Goal: Find specific page/section: Find specific page/section

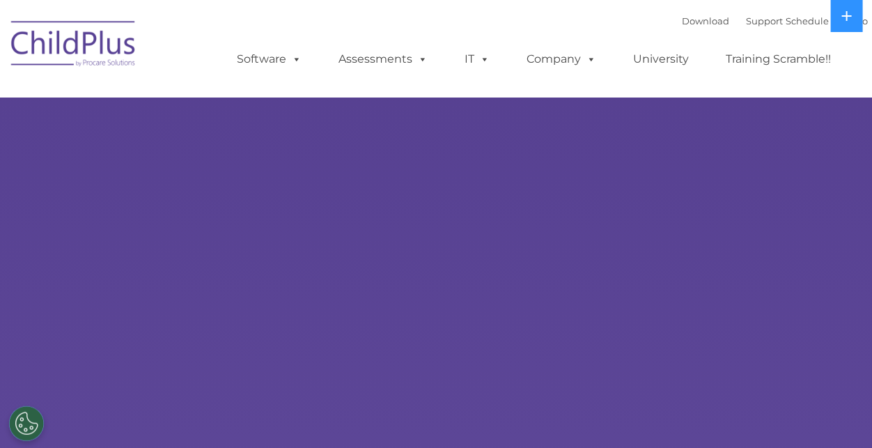
select select "MEDIUM"
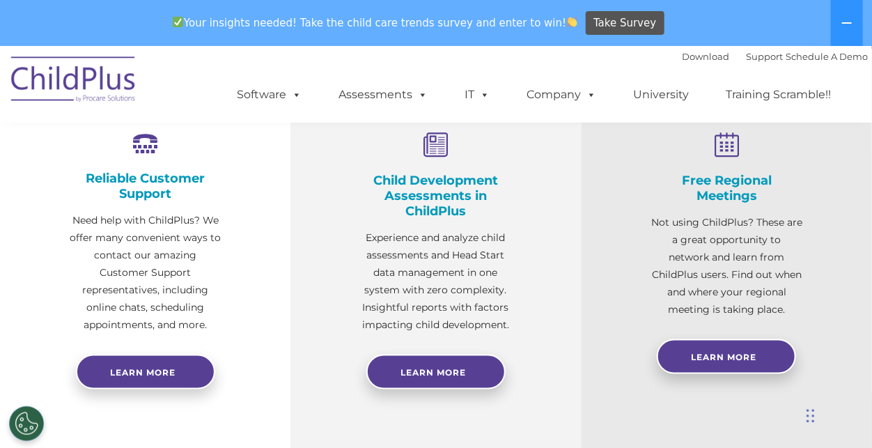
scroll to position [268, 0]
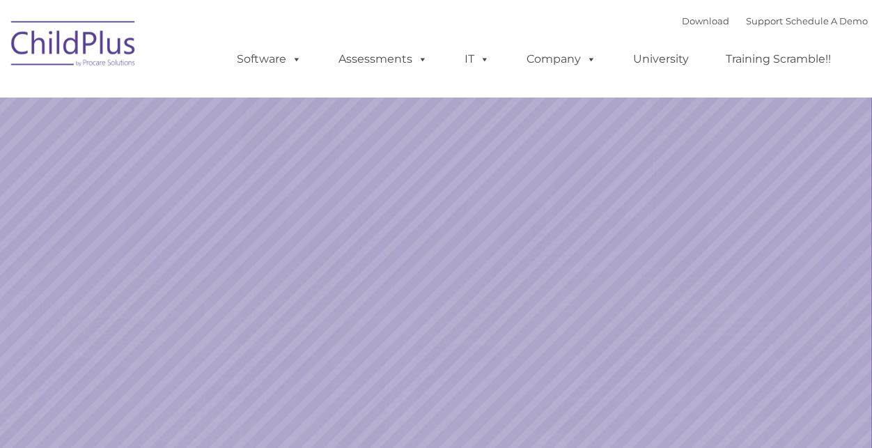
select select "MEDIUM"
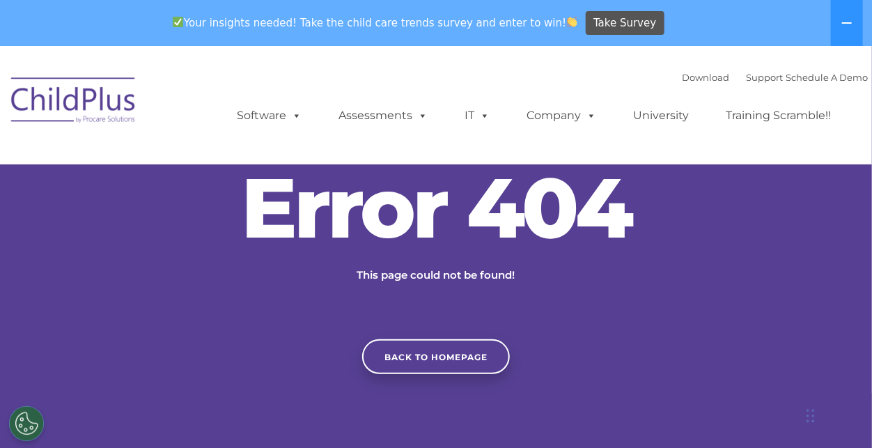
scroll to position [364, 0]
